Goal: Navigation & Orientation: Find specific page/section

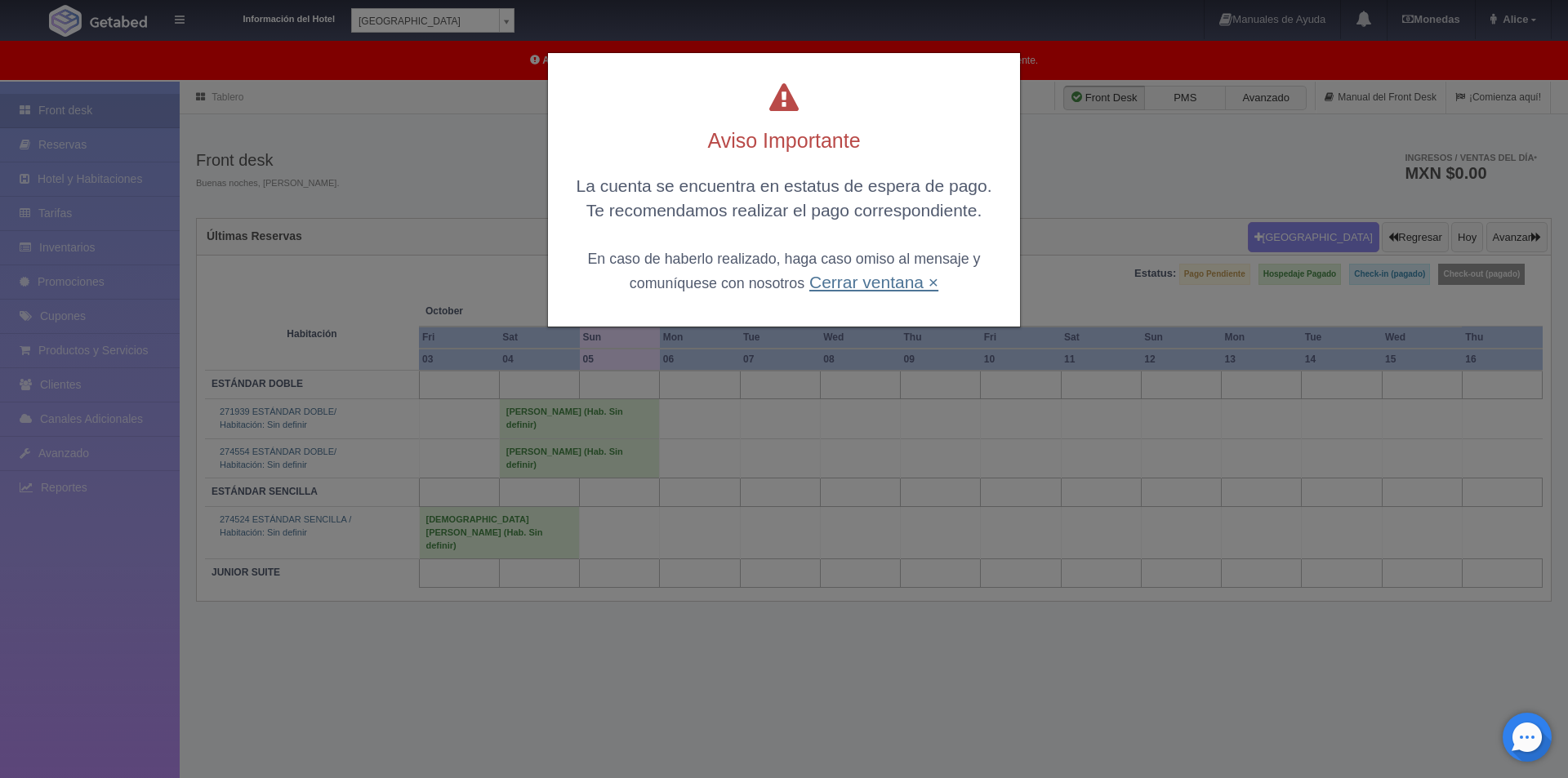
click at [862, 274] on link "Cerrar ventana ×" at bounding box center [873, 282] width 129 height 19
